Goal: Task Accomplishment & Management: Manage account settings

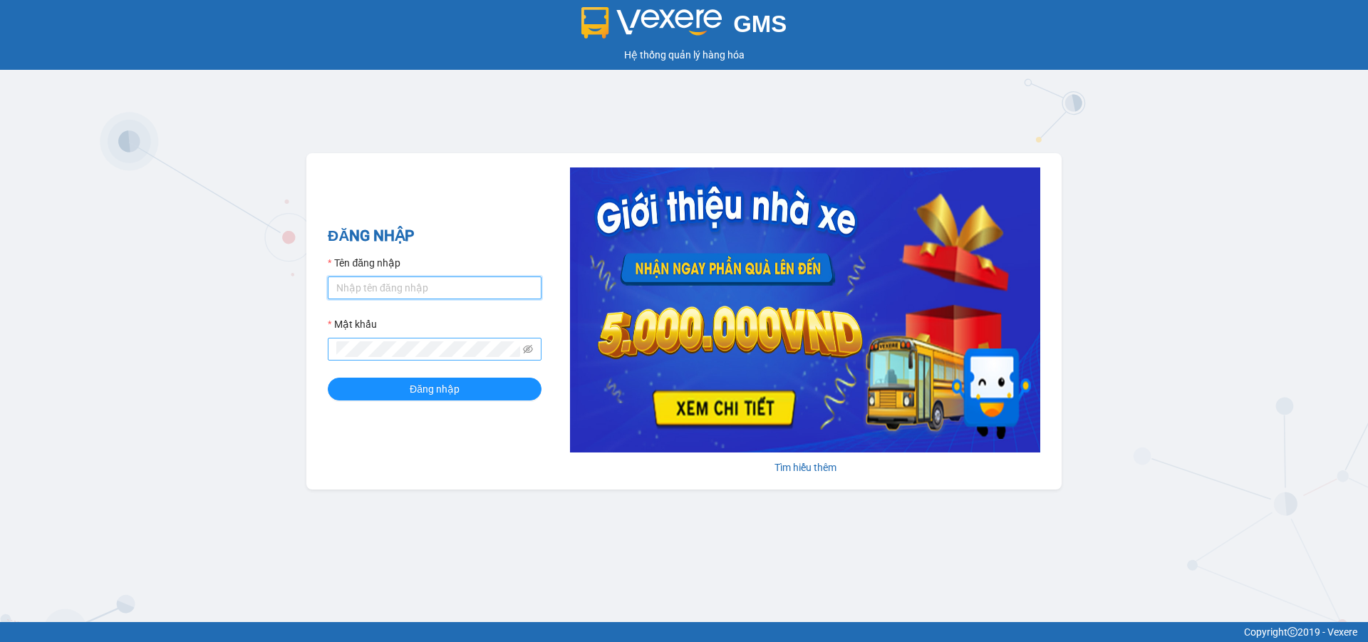
type input "ptha.hhg"
click at [328, 377] on button "Đăng nhập" at bounding box center [435, 388] width 214 height 23
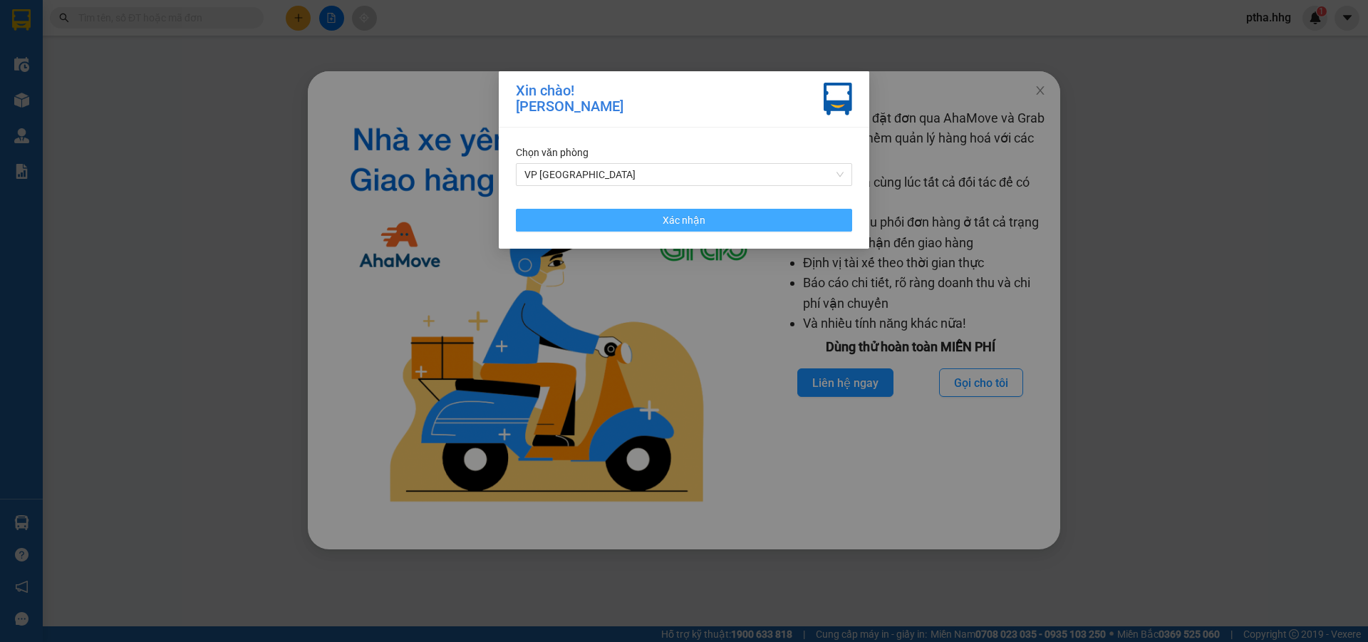
drag, startPoint x: 747, startPoint y: 220, endPoint x: 1091, endPoint y: 113, distance: 360.2
click at [748, 220] on button "Xác nhận" at bounding box center [684, 220] width 336 height 23
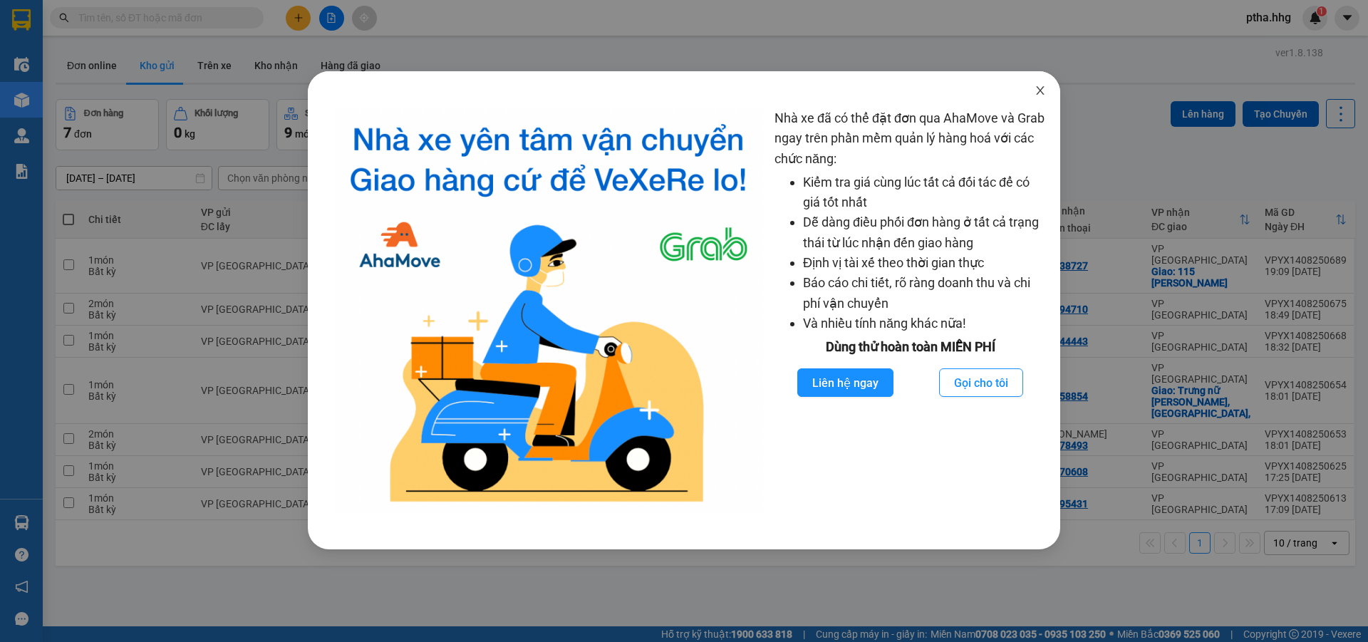
click at [1038, 88] on icon "close" at bounding box center [1040, 90] width 8 height 9
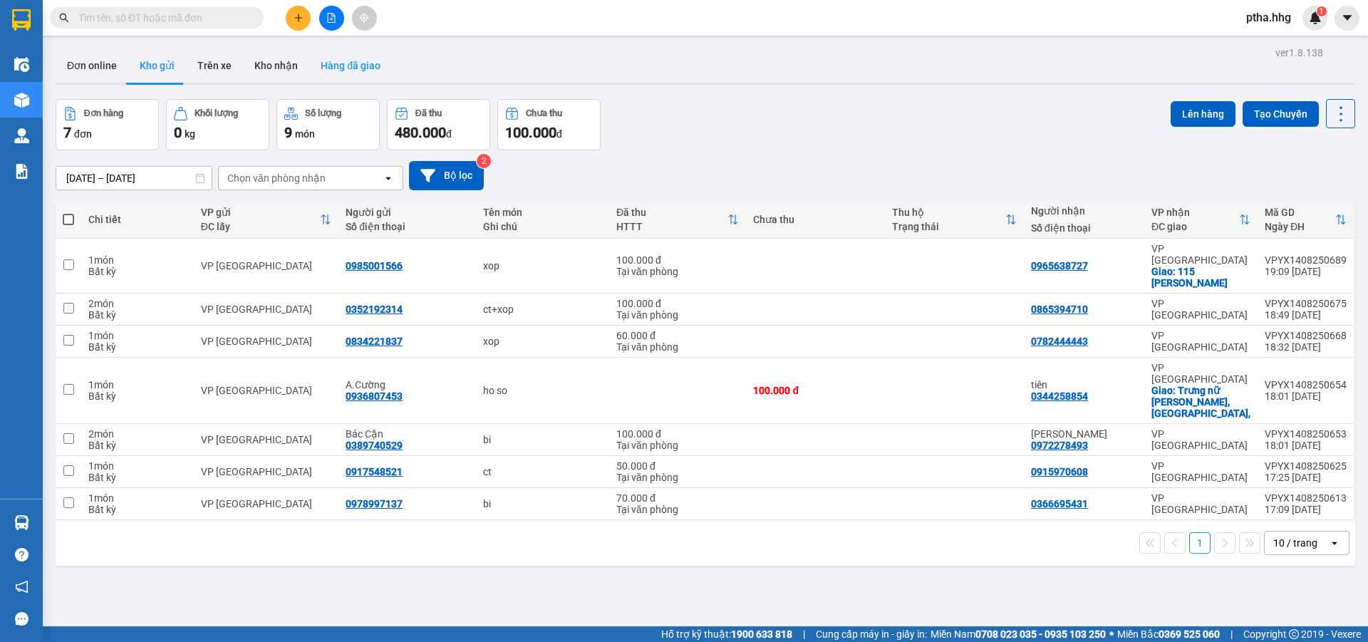
click at [345, 69] on button "Hàng đã giao" at bounding box center [350, 65] width 83 height 34
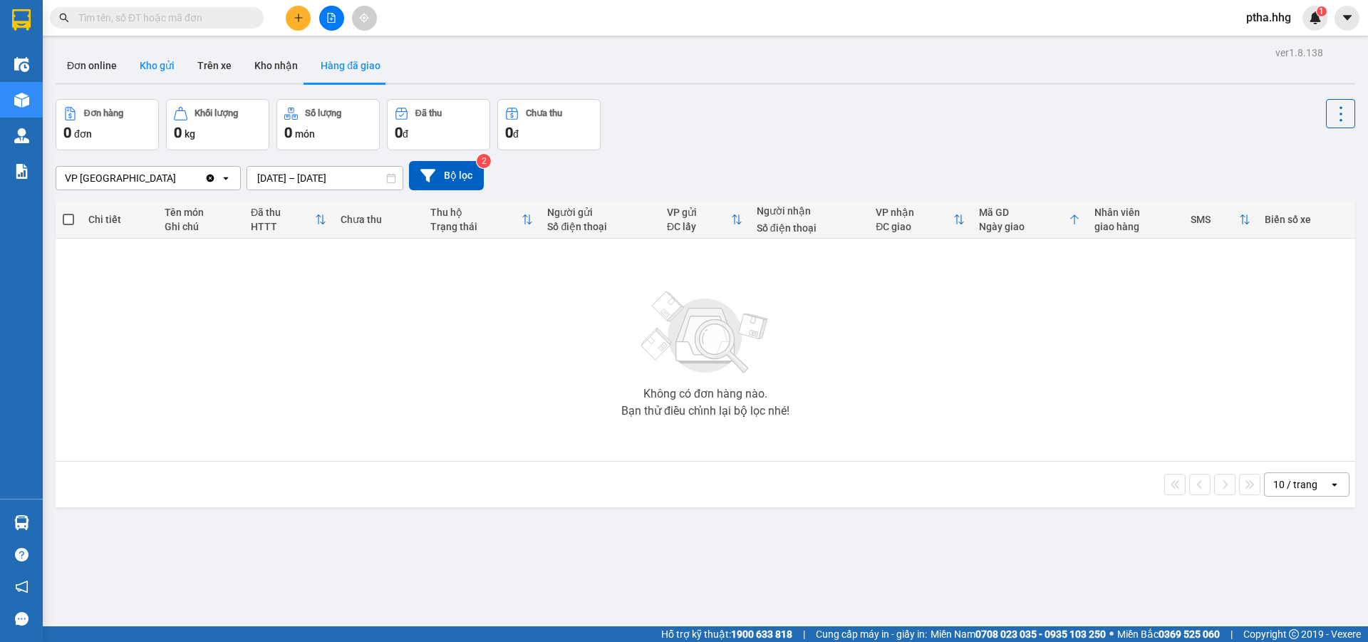
click at [148, 66] on button "Kho gửi" at bounding box center [157, 65] width 58 height 34
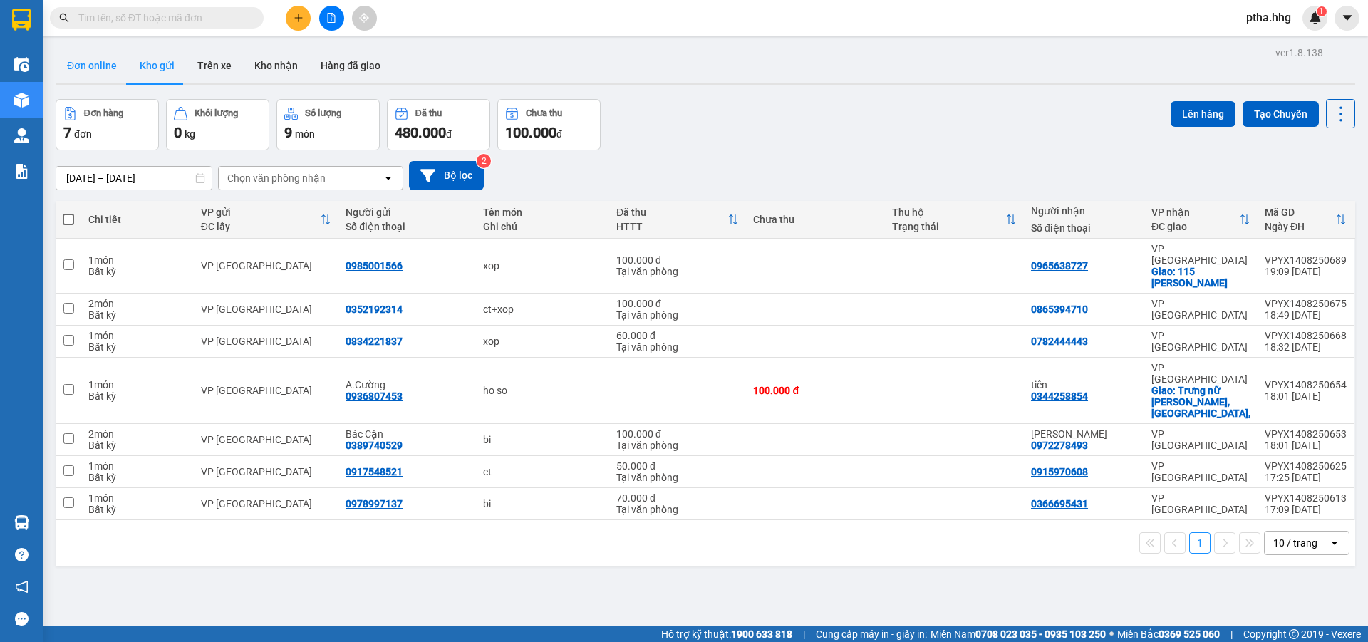
click at [89, 65] on button "Đơn online" at bounding box center [92, 65] width 73 height 34
type input "11/08/2025 – 14/08/2025"
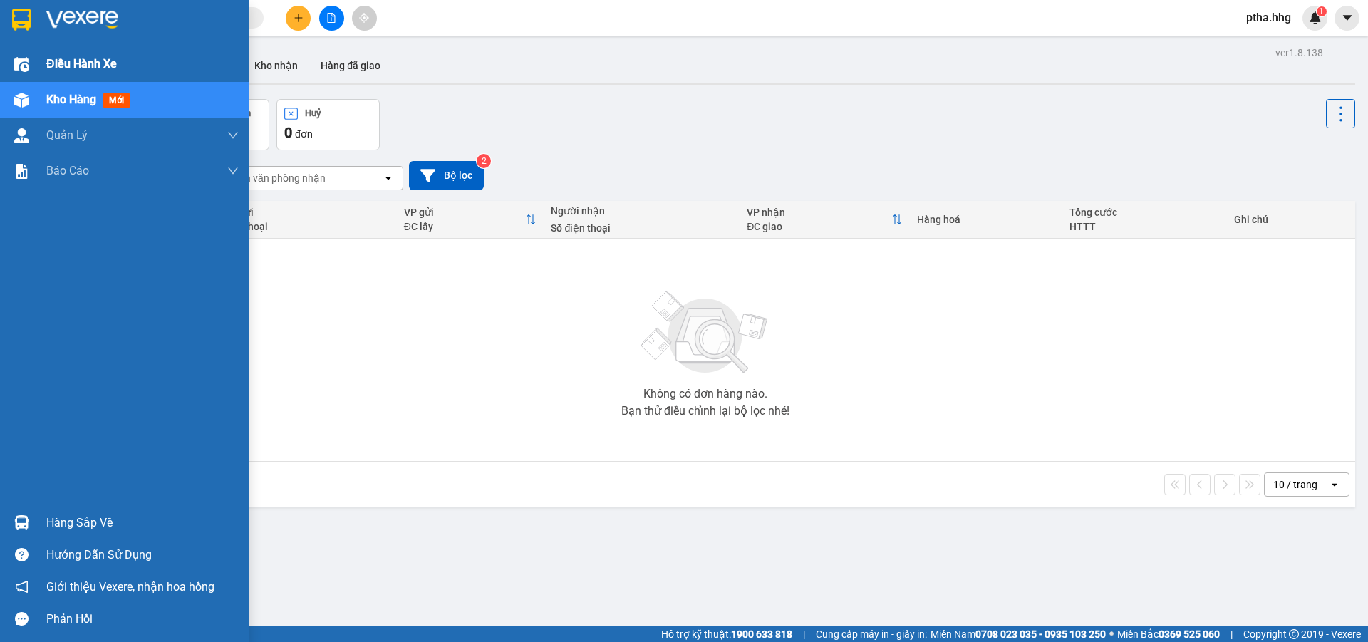
click at [94, 63] on span "Điều hành xe" at bounding box center [81, 64] width 71 height 18
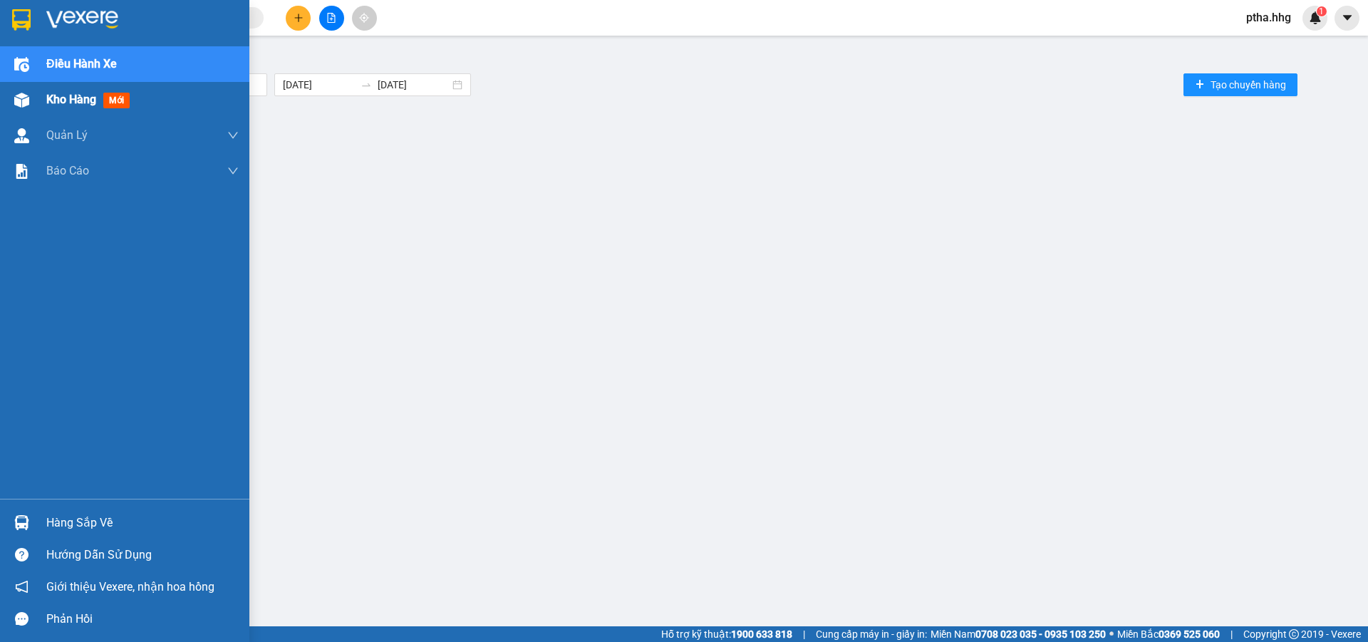
click at [57, 96] on span "Kho hàng" at bounding box center [71, 100] width 50 height 14
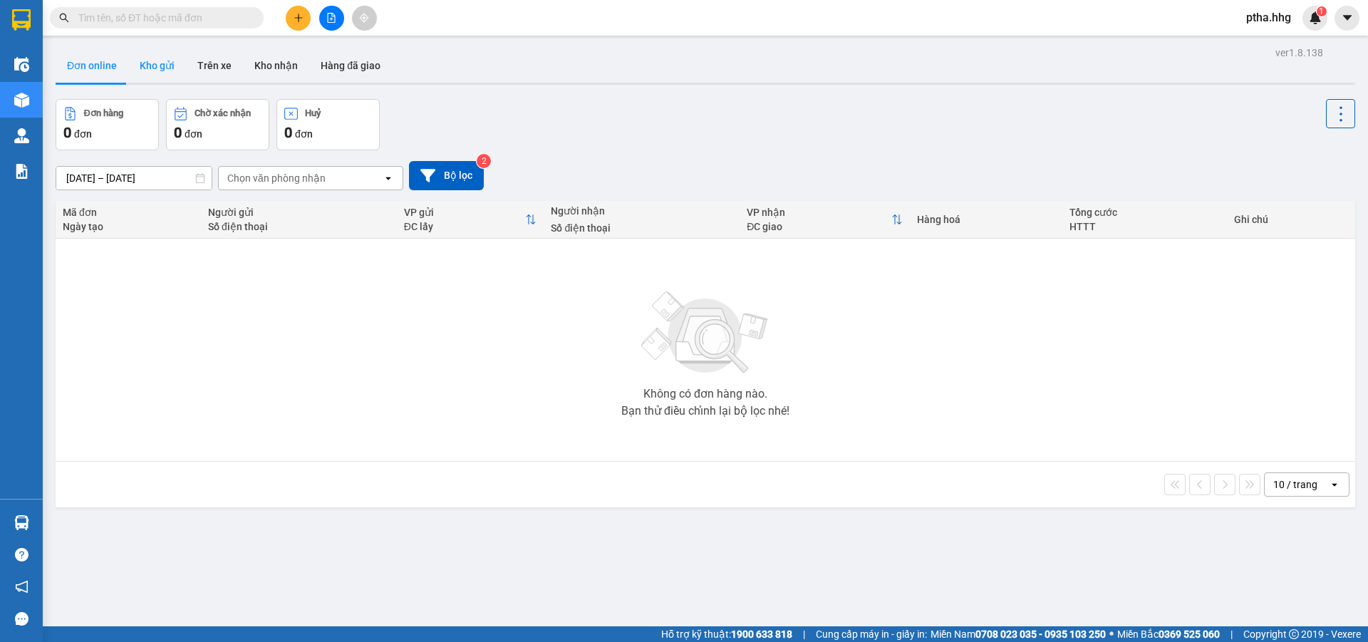
click at [156, 66] on button "Kho gửi" at bounding box center [157, 65] width 58 height 34
type input "12/08/2025 – 14/08/2025"
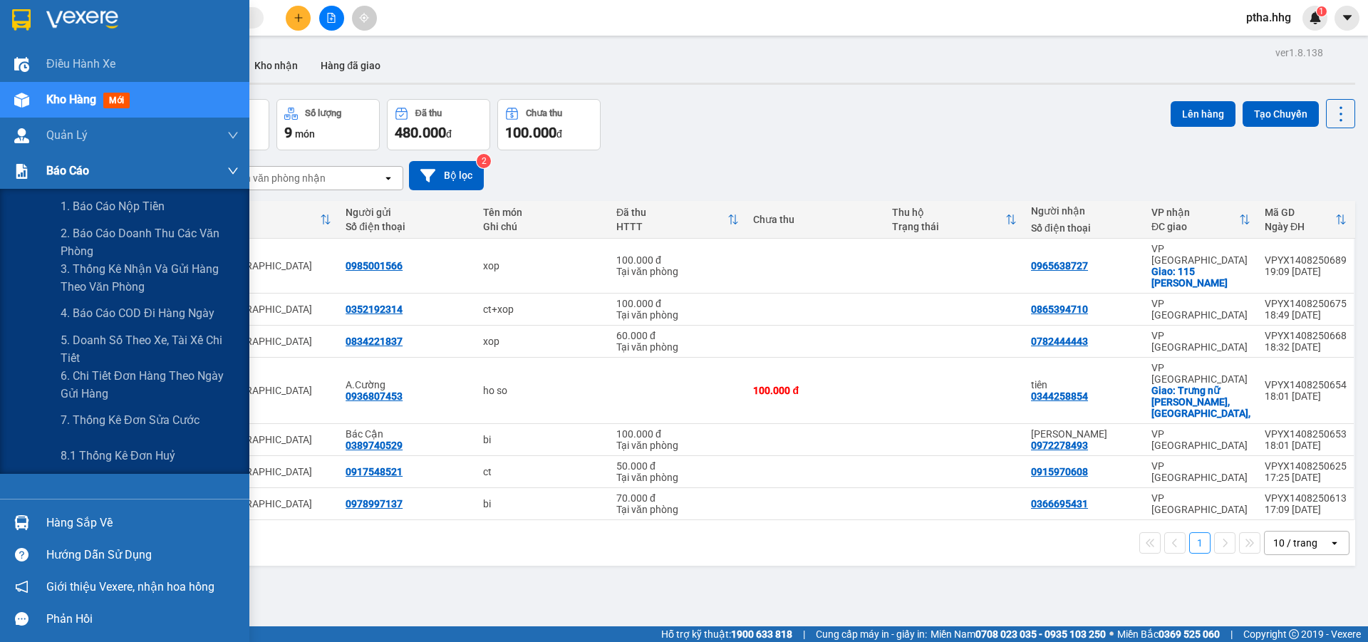
click at [56, 174] on span "Báo cáo" at bounding box center [67, 171] width 43 height 18
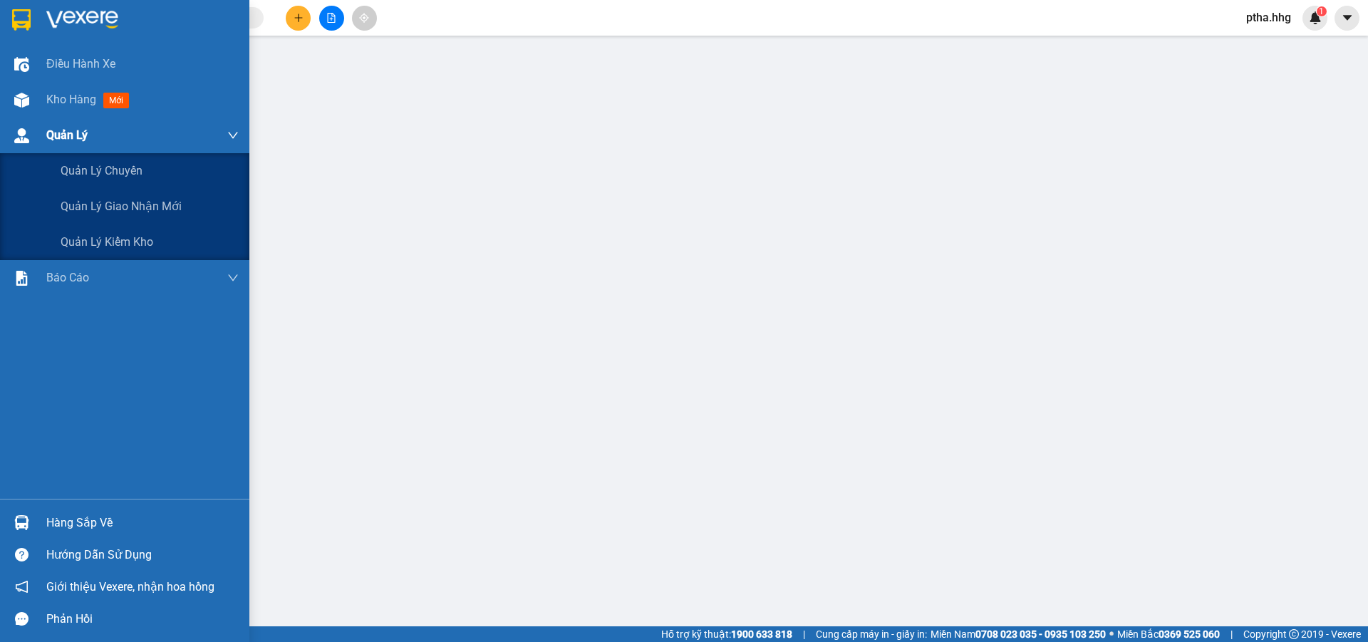
click at [78, 135] on span "Quản Lý" at bounding box center [66, 135] width 41 height 18
click at [115, 245] on span "Quản lý kiểm kho" at bounding box center [107, 242] width 93 height 18
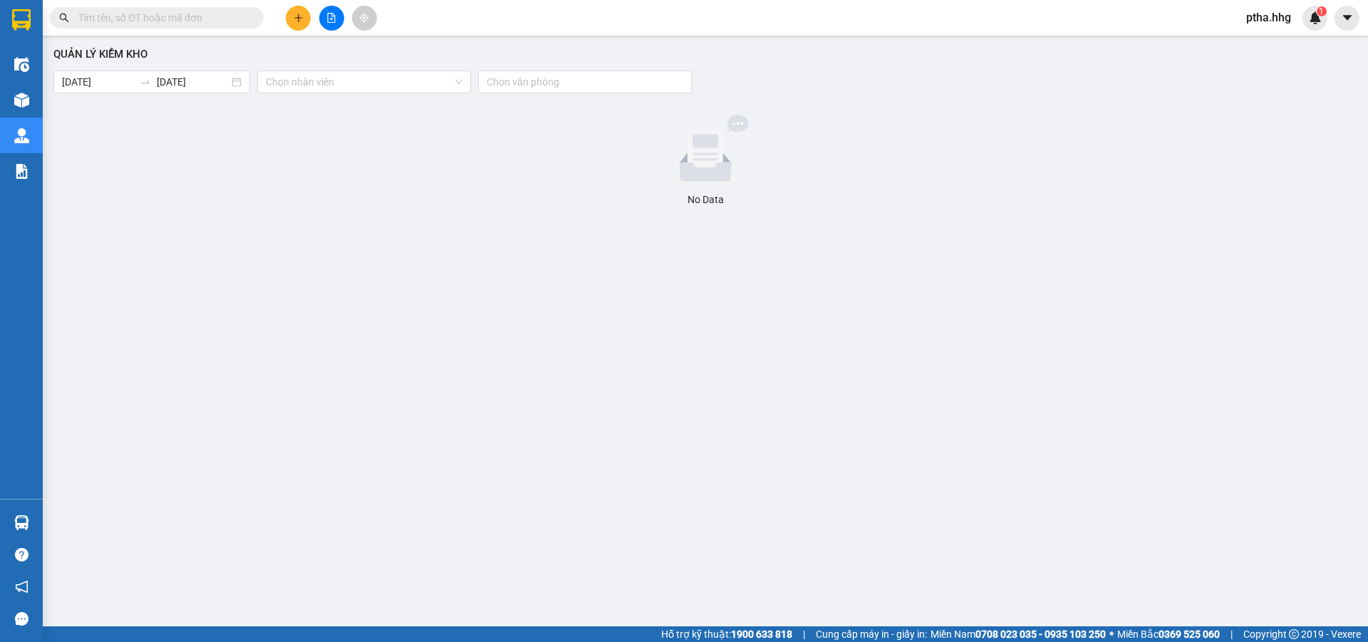
click at [68, 101] on div "Quản lý kiểm kho 14/08/2025 14/08/2025 Chọn nhân viên Chọn văn phòng No Data" at bounding box center [705, 322] width 1311 height 558
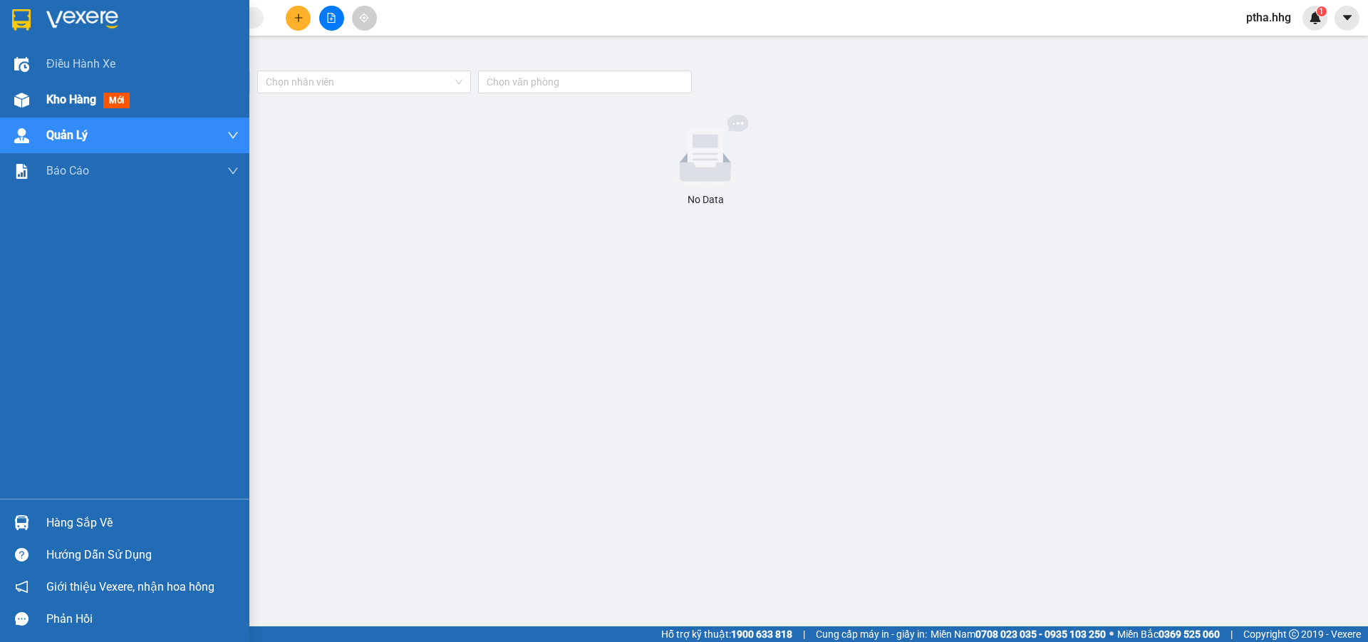
click at [67, 95] on span "Kho hàng" at bounding box center [71, 100] width 50 height 14
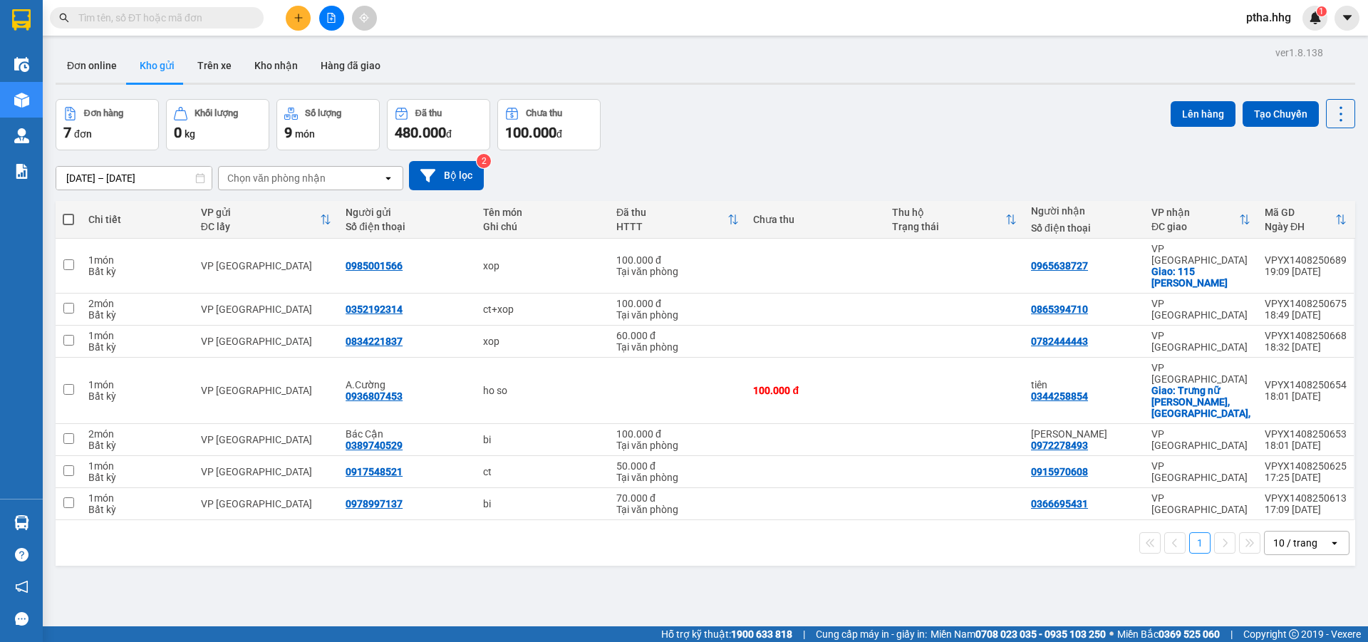
click at [1269, 16] on span "ptha.hhg" at bounding box center [1268, 18] width 68 height 18
click at [833, 113] on div "Đơn hàng 7 đơn Khối lượng 0 kg Số lượng 9 món Đã thu 480.000 đ Chưa thu 100.000…" at bounding box center [705, 124] width 1299 height 51
click at [1265, 22] on span "ptha.hhg" at bounding box center [1268, 18] width 68 height 18
click at [1266, 42] on span "Đăng xuất" at bounding box center [1286, 44] width 60 height 16
